Goal: Task Accomplishment & Management: Use online tool/utility

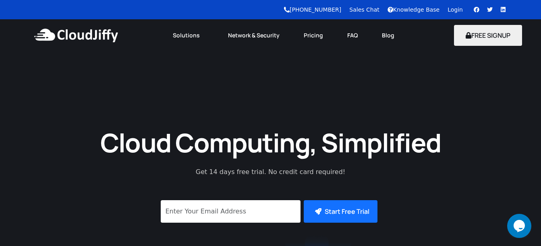
click at [454, 7] on link "Login" at bounding box center [454, 9] width 15 height 6
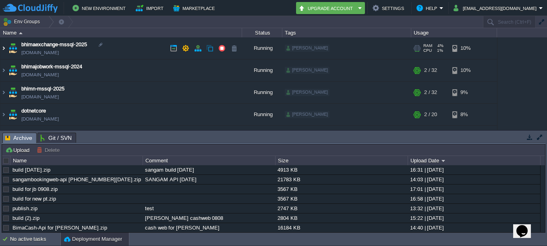
click at [23, 151] on button "Upload" at bounding box center [18, 149] width 27 height 7
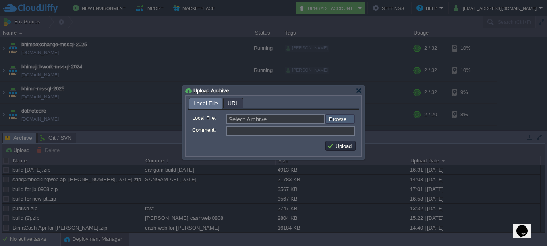
click at [333, 122] on input "file" at bounding box center [304, 119] width 102 height 10
type input "C:\fakepath\BimaJobWork-Api (2) for new pattarai.zip"
type input "BimaJobWork-Api (2) for new pattarai.zip"
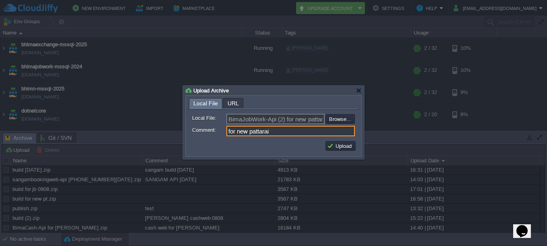
type input "for new pattarai"
drag, startPoint x: 341, startPoint y: 142, endPoint x: 350, endPoint y: 246, distance: 104.6
click at [341, 142] on td "Upload" at bounding box center [340, 146] width 33 height 12
click at [341, 146] on button "Upload" at bounding box center [340, 145] width 27 height 7
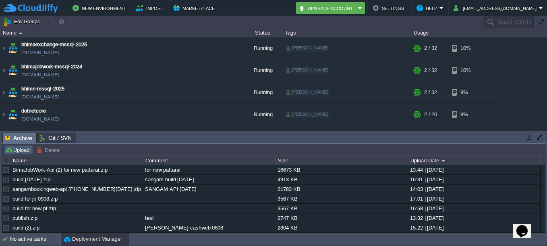
click at [18, 151] on button "Upload" at bounding box center [18, 149] width 27 height 7
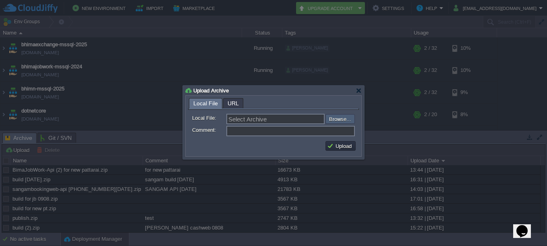
click at [338, 120] on input "file" at bounding box center [304, 119] width 102 height 10
type input "C:\fakepath\BimaJobWork-Api for bima jobwork.zip"
type input "BimaJobWork-Api for bima jobwork.zip"
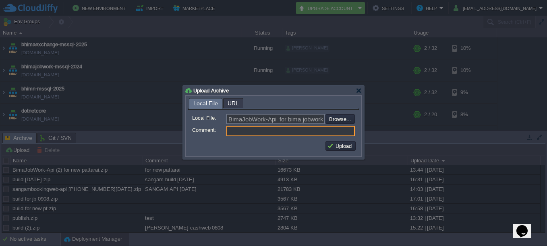
click at [254, 132] on input "Comment:" at bounding box center [290, 131] width 128 height 10
type input "for jobwork"
click at [338, 149] on button "Upload" at bounding box center [340, 145] width 27 height 7
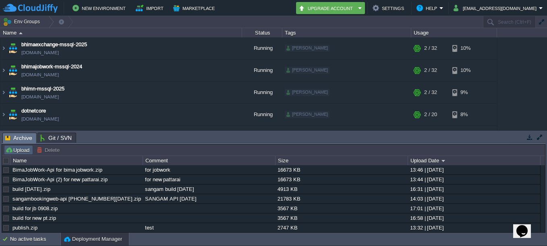
click at [19, 149] on button "Upload" at bounding box center [18, 149] width 27 height 7
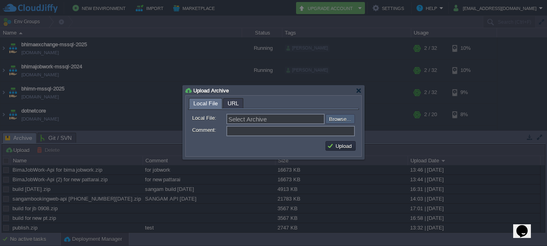
click at [334, 117] on input "file" at bounding box center [304, 119] width 102 height 10
type input "C:\fakepath\BimaCash-Api [PHONE_NUMBER][DATE] for amithcashweb.zip"
type input "BimaCash-Api [PHONE_NUMBER][DATE] for amithcashweb.zip"
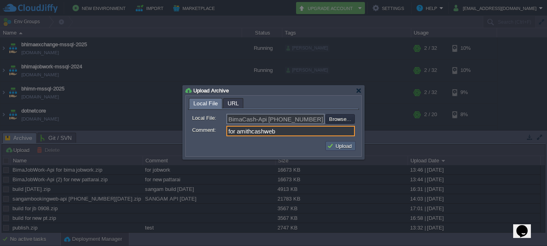
type input "for amithcashweb"
click at [342, 149] on button "Upload" at bounding box center [340, 145] width 27 height 7
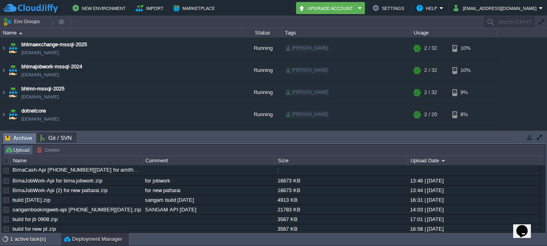
click at [18, 149] on button "Upload" at bounding box center [18, 149] width 27 height 7
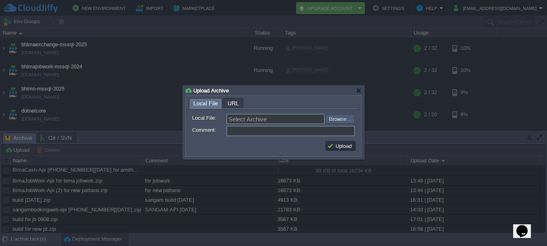
click at [340, 122] on input "file" at bounding box center [304, 119] width 102 height 10
type input "C:\fakepath\build (3) for [PERSON_NAME].zip"
type input "build (3) for [PERSON_NAME].zip"
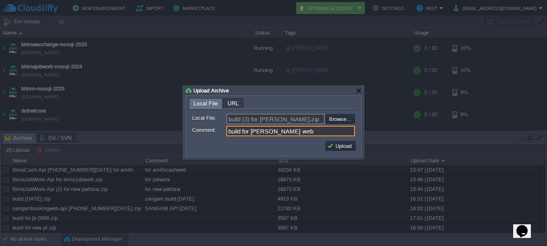
type input "build for [PERSON_NAME] web"
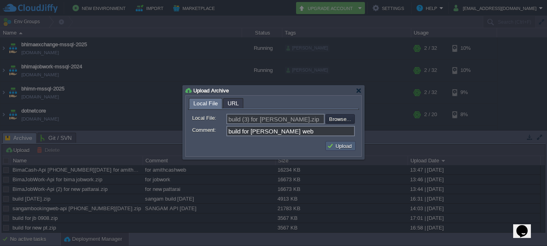
click at [336, 151] on td "Upload" at bounding box center [340, 146] width 30 height 10
